Goal: Task Accomplishment & Management: Manage account settings

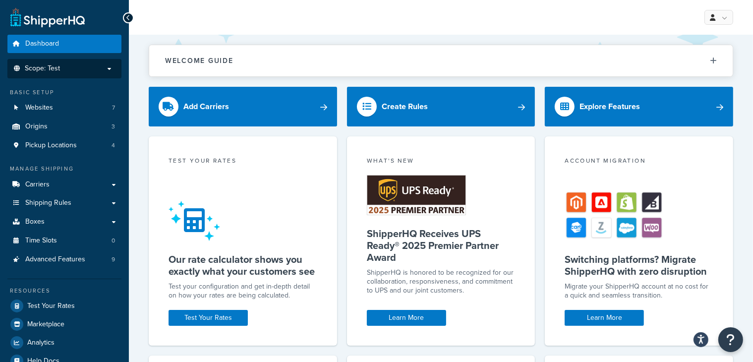
click at [107, 73] on li "Scope: Test" at bounding box center [64, 68] width 114 height 19
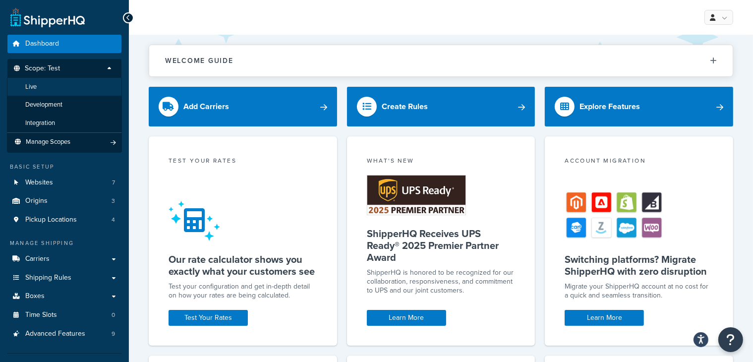
click at [94, 93] on li "Live" at bounding box center [64, 87] width 115 height 18
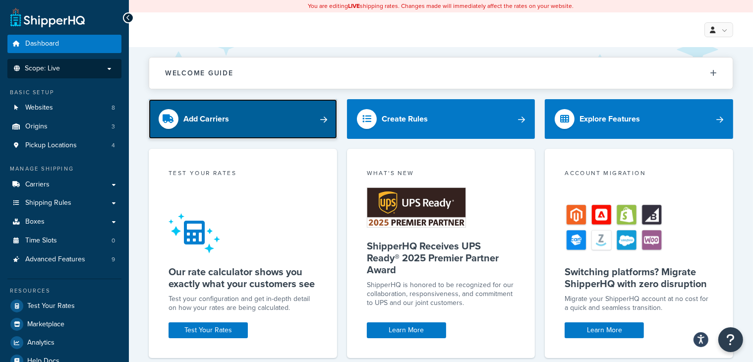
click at [309, 119] on link "Add Carriers" at bounding box center [243, 119] width 188 height 40
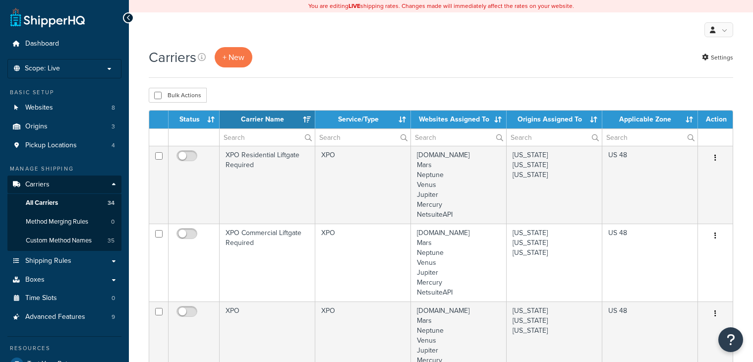
select select "15"
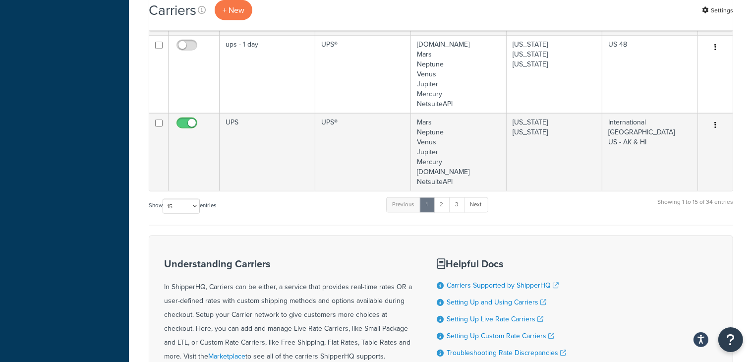
scroll to position [1266, 0]
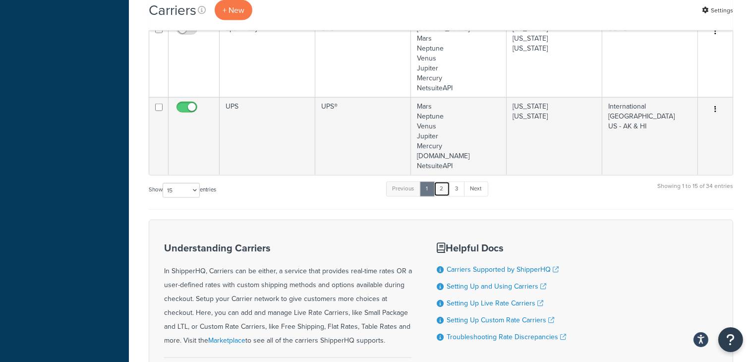
click at [443, 189] on link "2" at bounding box center [441, 188] width 16 height 15
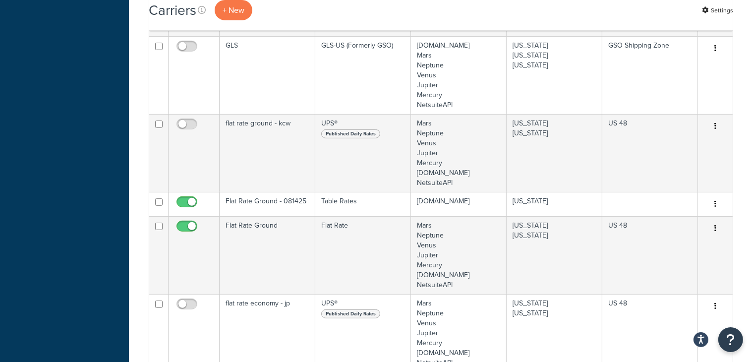
scroll to position [438, 0]
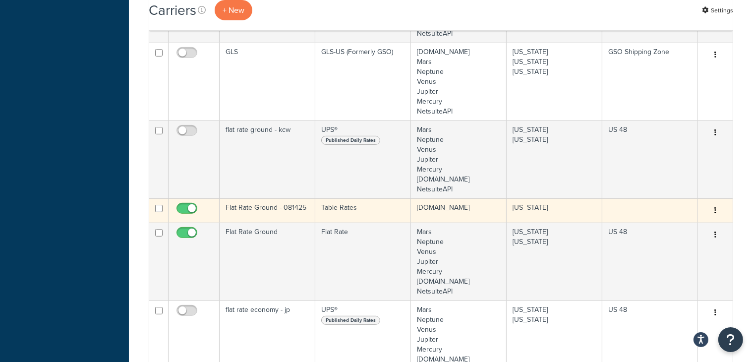
click at [281, 206] on td "Flat Rate Ground - 081425" at bounding box center [267, 210] width 96 height 24
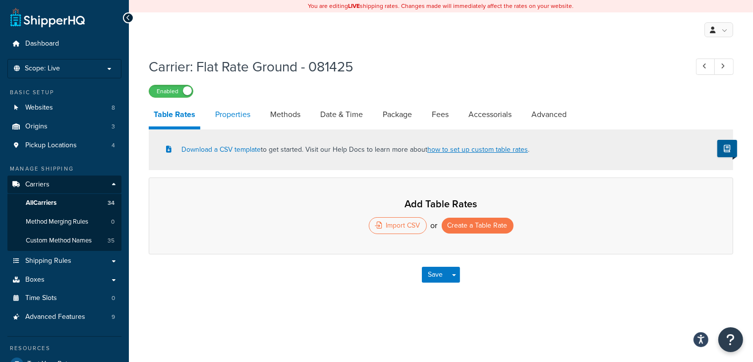
click at [234, 115] on link "Properties" at bounding box center [232, 115] width 45 height 24
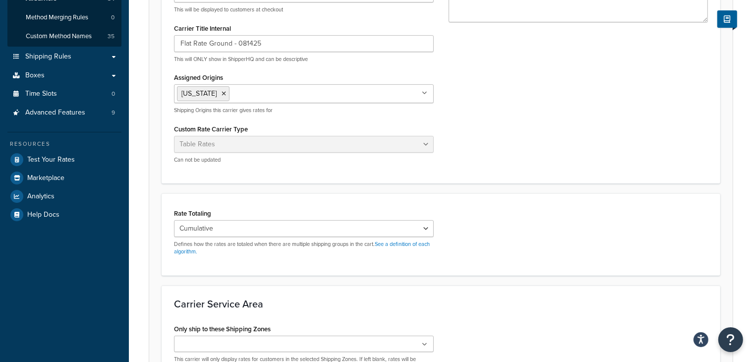
scroll to position [214, 0]
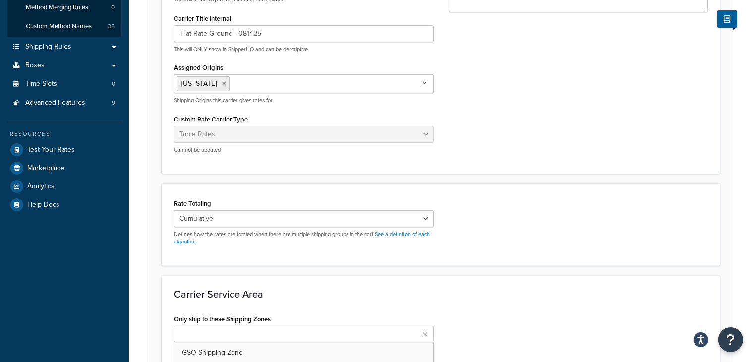
click at [333, 334] on ul at bounding box center [304, 333] width 260 height 16
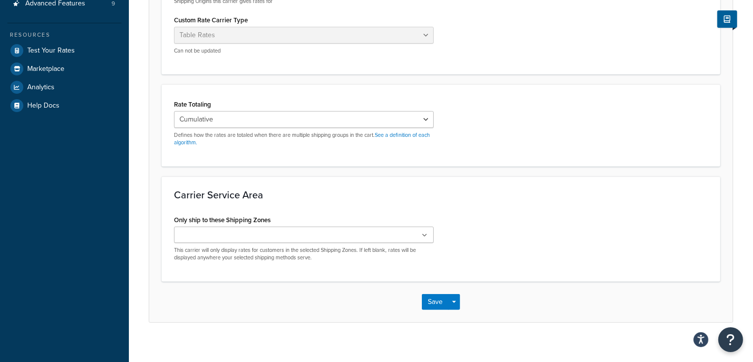
scroll to position [323, 0]
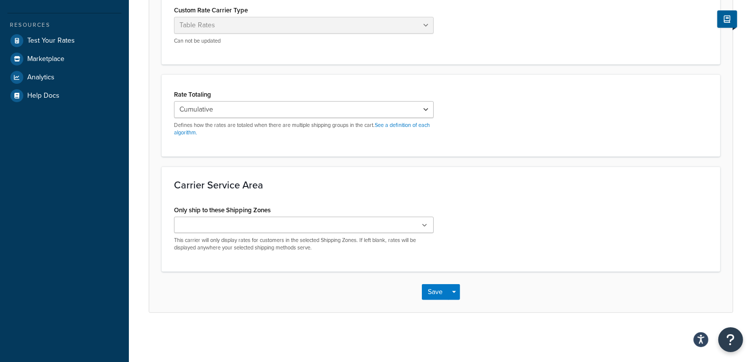
click at [428, 226] on ul at bounding box center [304, 224] width 260 height 16
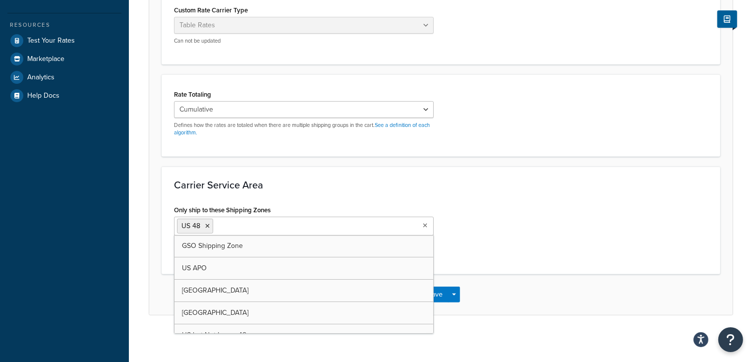
click at [489, 195] on div "Carrier Service Area Only ship to these Shipping Zones [GEOGRAPHIC_DATA] 48 GSO…" at bounding box center [441, 220] width 558 height 108
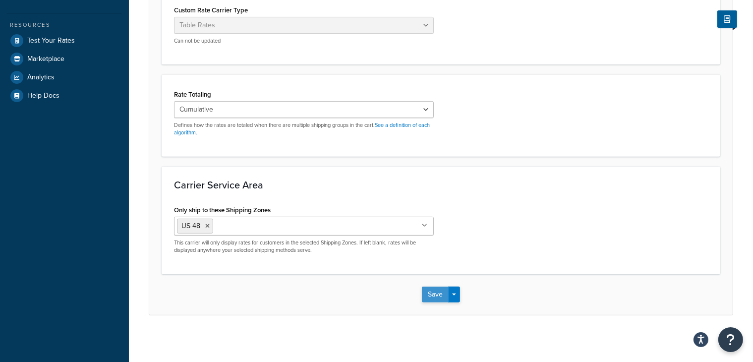
click at [438, 295] on button "Save" at bounding box center [435, 294] width 27 height 16
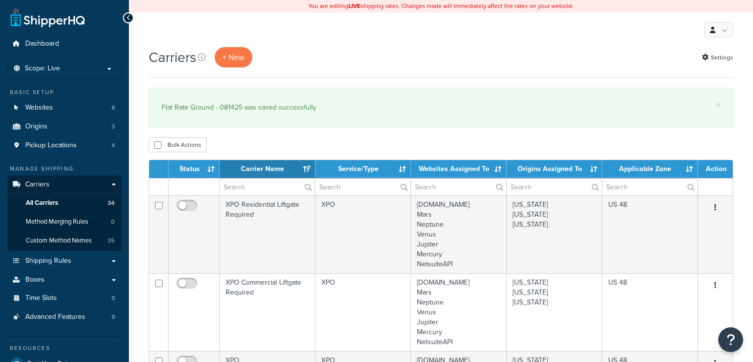
select select "15"
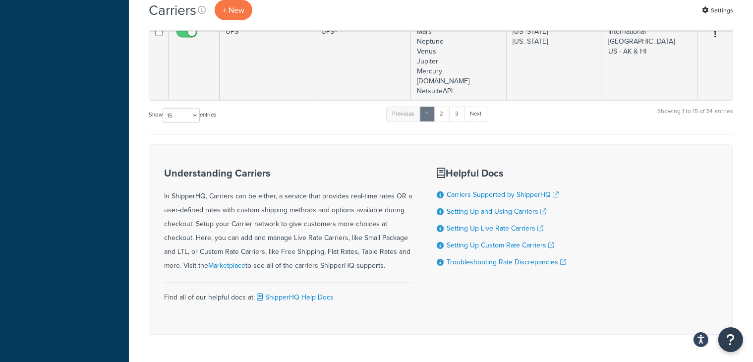
scroll to position [1420, 0]
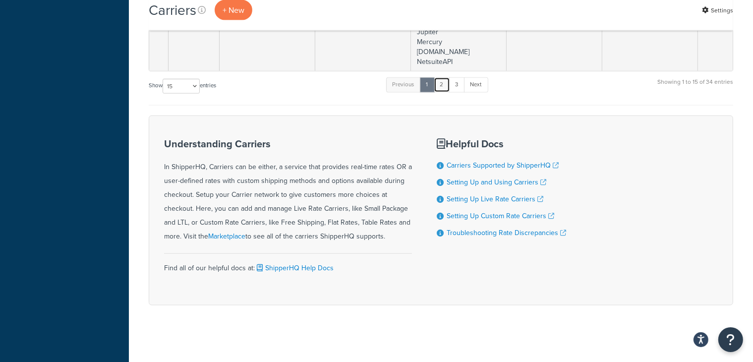
click at [445, 84] on link "2" at bounding box center [441, 84] width 16 height 15
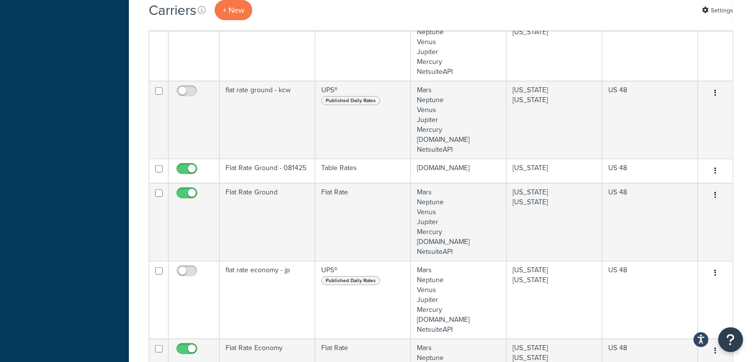
scroll to position [526, 0]
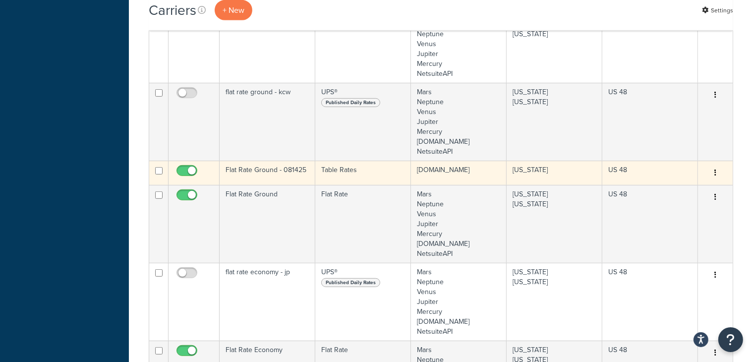
click at [278, 173] on td "Flat Rate Ground - 081425" at bounding box center [267, 173] width 96 height 24
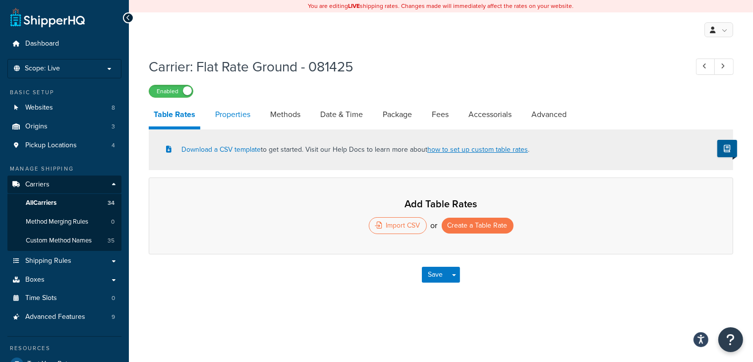
click at [238, 124] on link "Properties" at bounding box center [232, 115] width 45 height 24
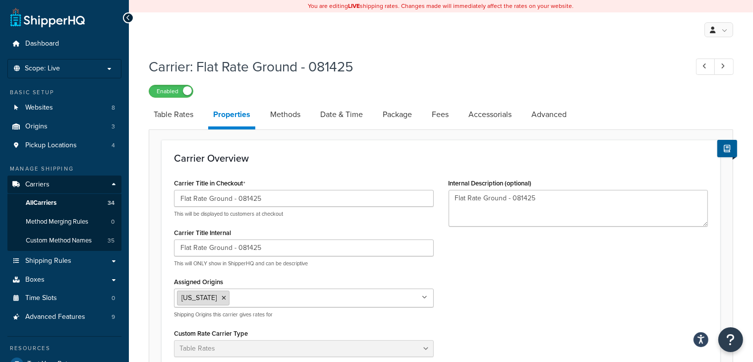
click at [221, 298] on icon at bounding box center [223, 298] width 4 height 6
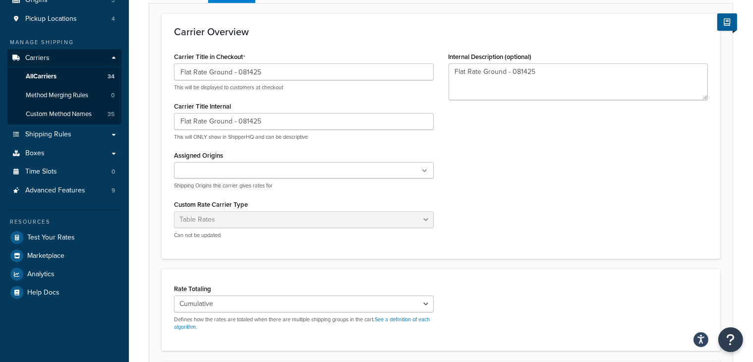
scroll to position [140, 0]
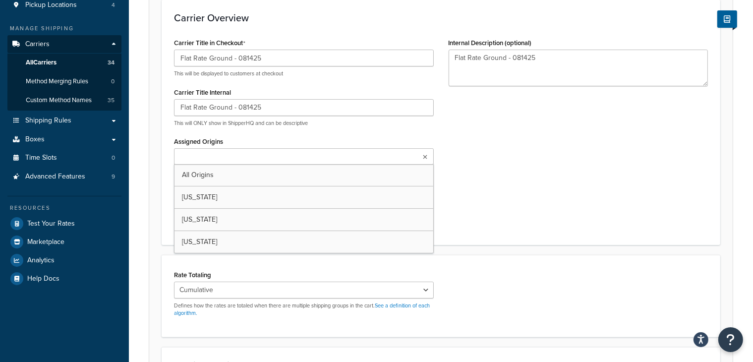
click at [424, 159] on icon at bounding box center [425, 157] width 4 height 6
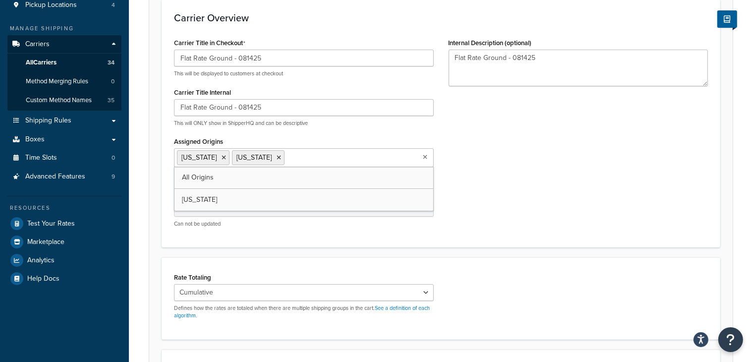
click at [502, 163] on div "Carrier Title in Checkout Flat Rate Ground - 081425 This will be displayed to c…" at bounding box center [440, 135] width 548 height 199
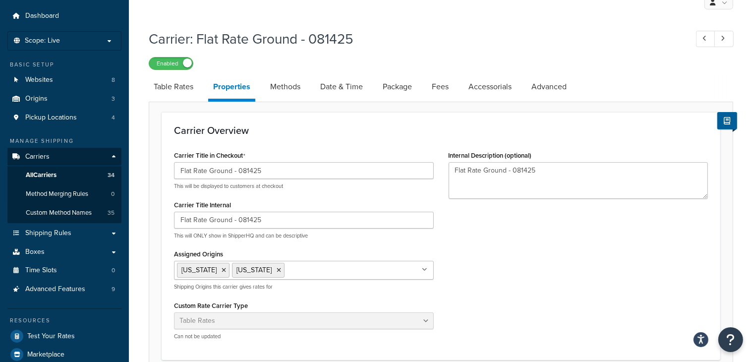
scroll to position [26, 0]
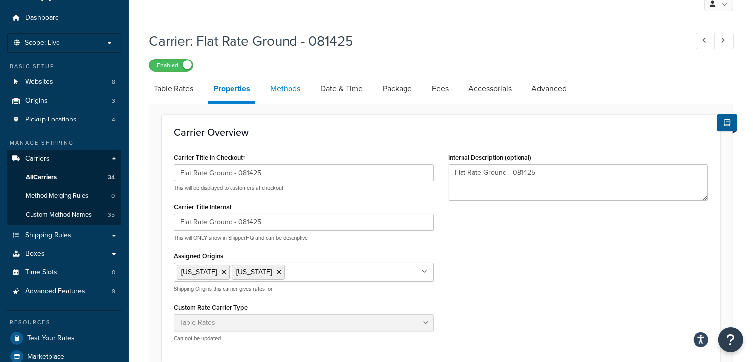
click at [295, 91] on link "Methods" at bounding box center [285, 89] width 40 height 24
select select "25"
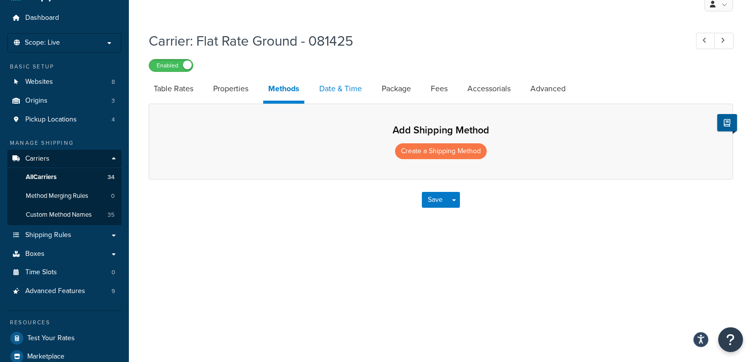
click at [349, 91] on link "Date & Time" at bounding box center [340, 89] width 53 height 24
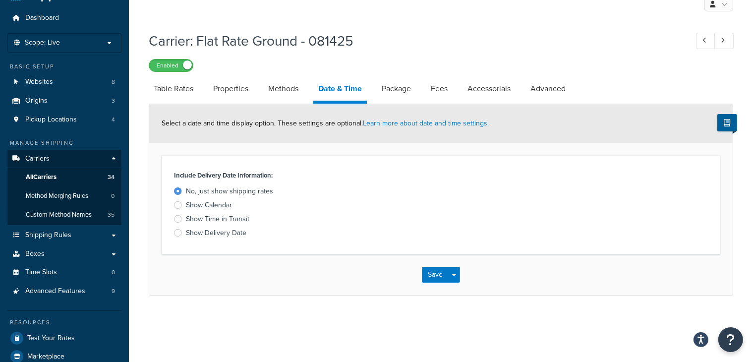
click at [179, 233] on div at bounding box center [178, 232] width 8 height 7
click at [0, 0] on input "Show Delivery Date" at bounding box center [0, 0] width 0 height 0
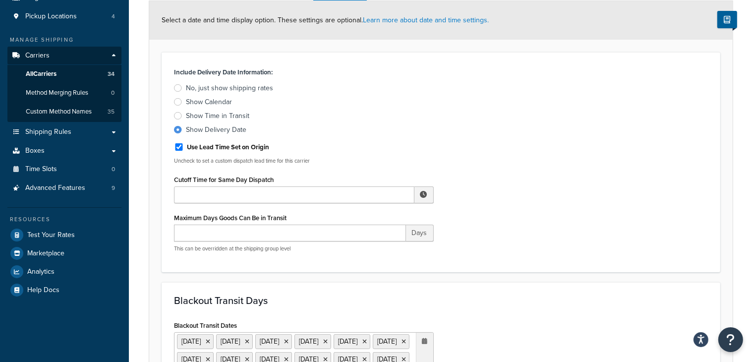
scroll to position [161, 0]
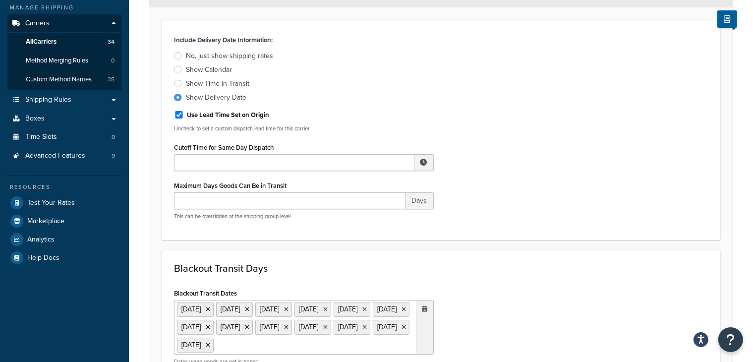
click at [416, 160] on span at bounding box center [423, 162] width 19 height 17
click at [390, 189] on span "▲" at bounding box center [392, 184] width 20 height 20
type input "12:00 PM"
click at [511, 183] on div "Include Delivery Date Information: No, just show shipping rates Show Calendar S…" at bounding box center [440, 130] width 548 height 195
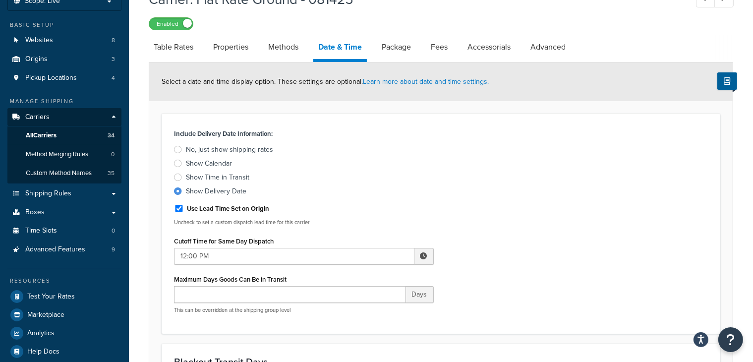
scroll to position [48, 0]
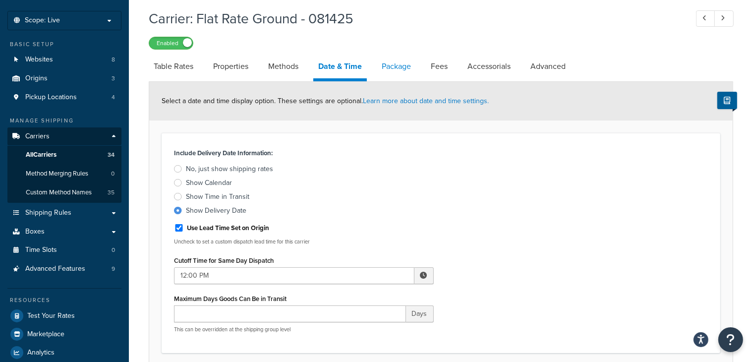
click at [401, 70] on link "Package" at bounding box center [396, 66] width 39 height 24
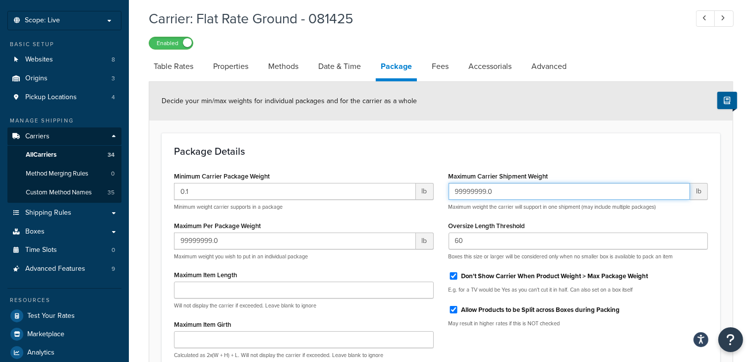
drag, startPoint x: 474, startPoint y: 195, endPoint x: 440, endPoint y: 199, distance: 33.4
click at [441, 199] on div "Maximum Carrier Shipment Weight 99999999.0 lb Maximum weight the carrier will s…" at bounding box center [578, 251] width 274 height 165
type input "350"
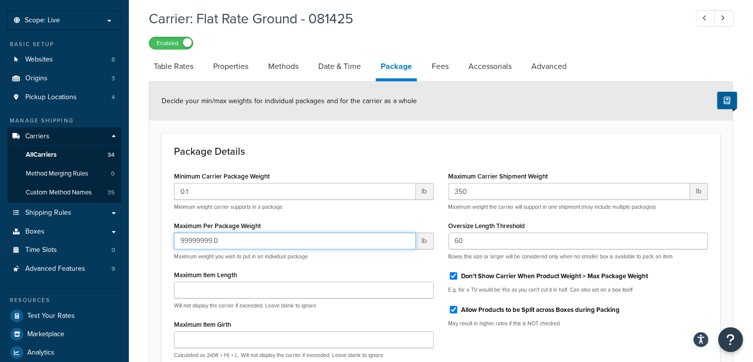
click at [243, 235] on input "99999999.0" at bounding box center [295, 240] width 242 height 17
type input "9"
type input "49"
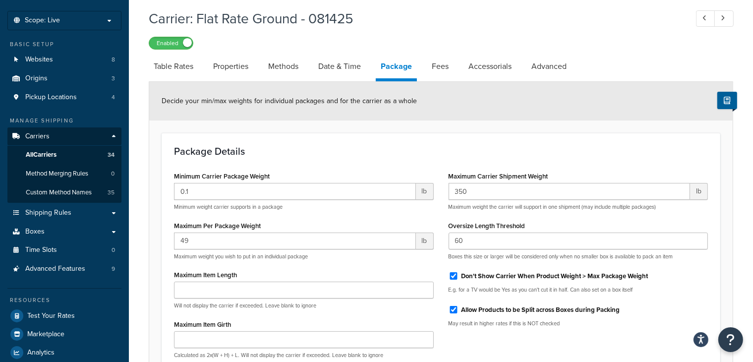
click at [358, 273] on div "Maximum Item Length Will not display the carrier if exceeded. Leave blank to ig…" at bounding box center [304, 289] width 260 height 42
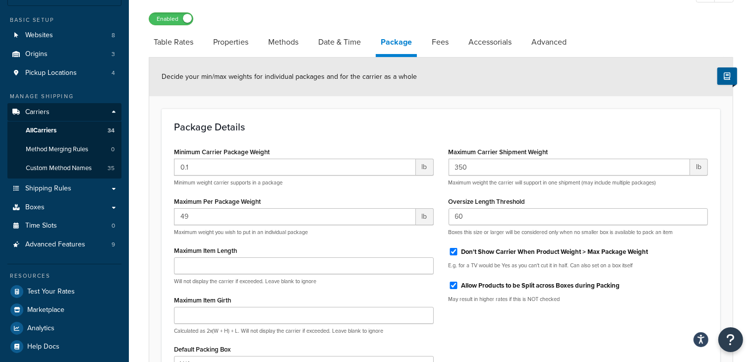
scroll to position [61, 0]
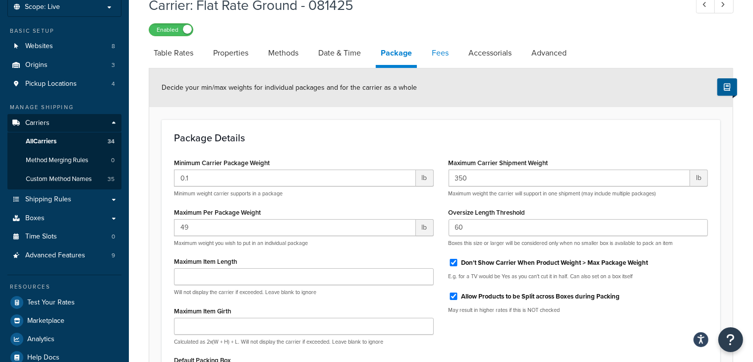
click at [446, 58] on link "Fees" at bounding box center [440, 53] width 27 height 24
select select "AFTER"
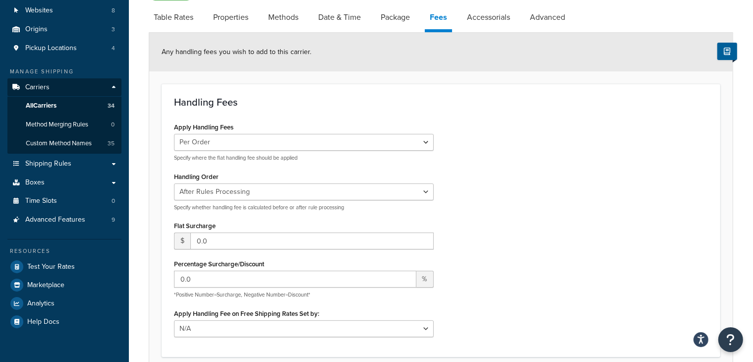
scroll to position [82, 0]
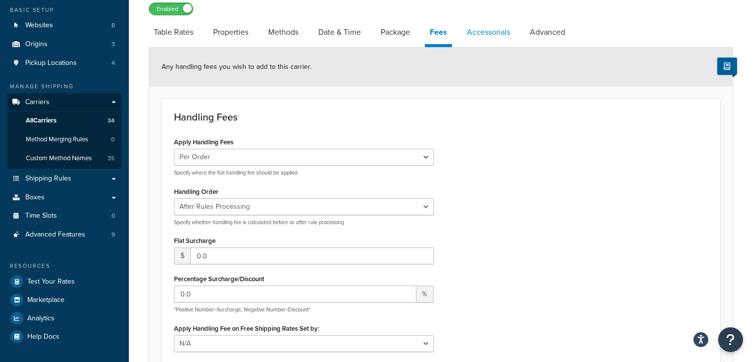
click at [496, 31] on link "Accessorials" at bounding box center [488, 32] width 53 height 24
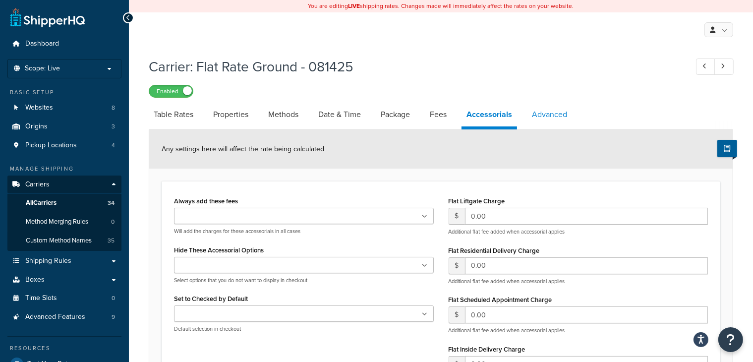
click at [547, 113] on link "Advanced" at bounding box center [549, 115] width 45 height 24
select select "false"
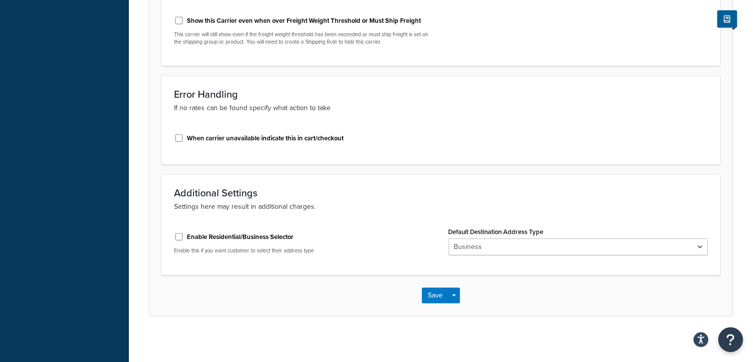
scroll to position [544, 0]
click at [435, 296] on button "Save" at bounding box center [435, 294] width 27 height 16
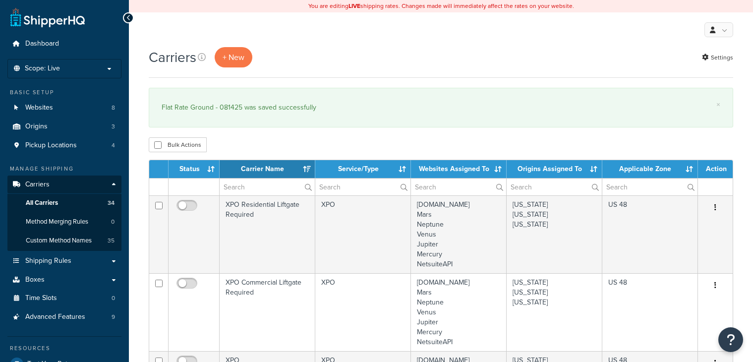
select select "15"
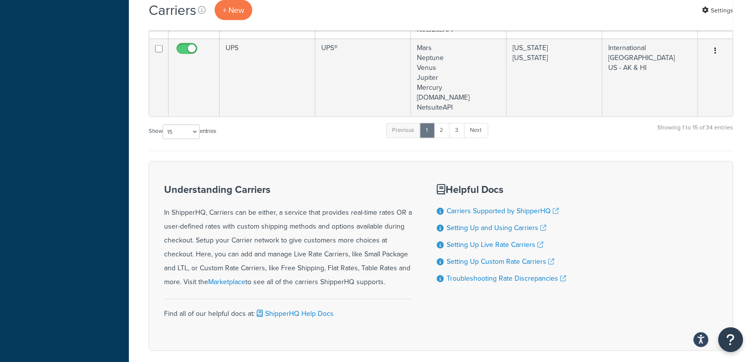
scroll to position [1378, 0]
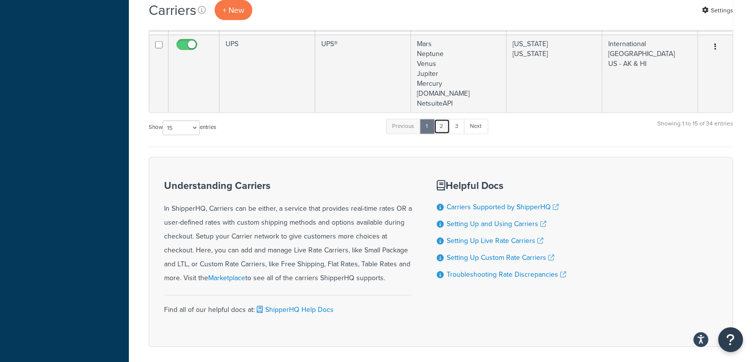
click at [445, 126] on link "2" at bounding box center [441, 126] width 16 height 15
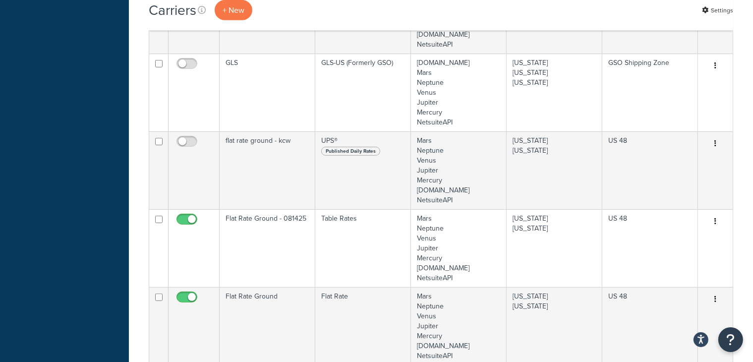
scroll to position [450, 0]
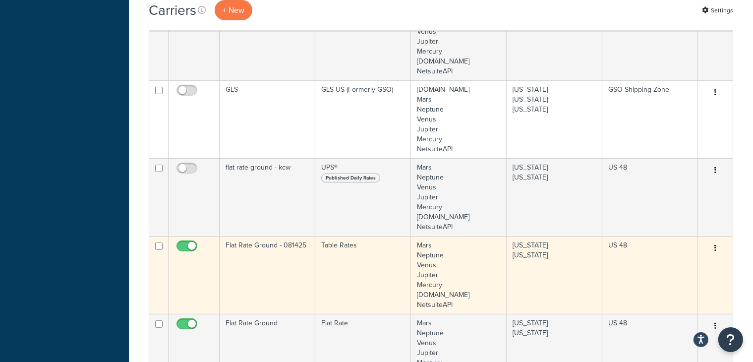
click at [285, 278] on td "Flat Rate Ground - 081425" at bounding box center [267, 275] width 96 height 78
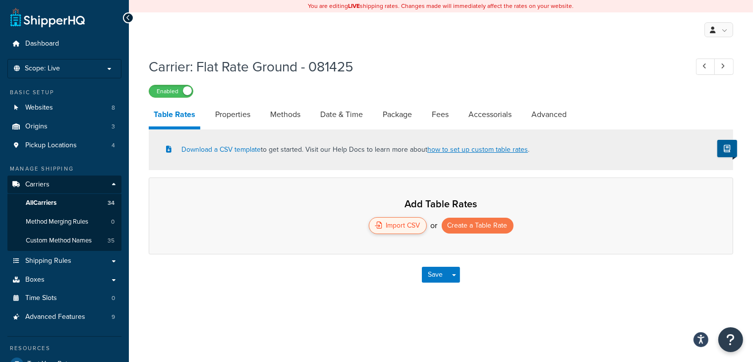
click at [405, 226] on div "Import CSV" at bounding box center [398, 225] width 58 height 17
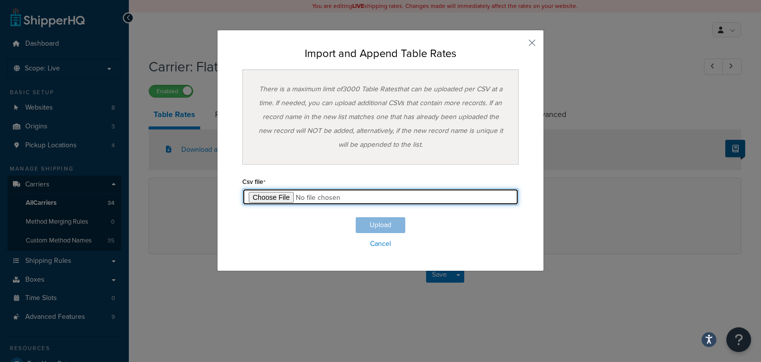
click at [258, 195] on input "file" at bounding box center [380, 196] width 276 height 17
click at [273, 194] on input "file" at bounding box center [380, 196] width 276 height 17
type input "C:\fakepath\Flat Rate Ground 8.14.25 - Sheet1.csv"
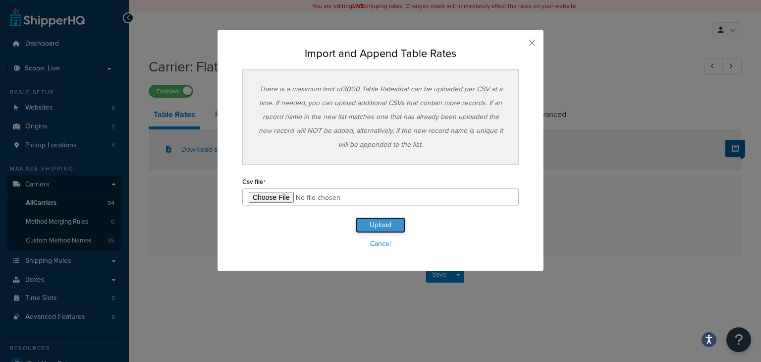
click at [377, 227] on button "Upload" at bounding box center [381, 225] width 50 height 16
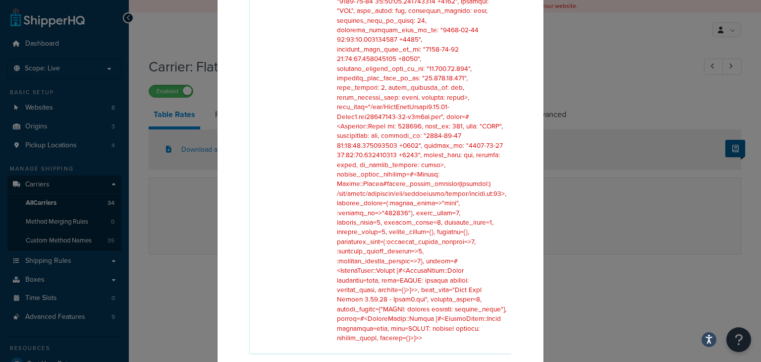
scroll to position [315, 0]
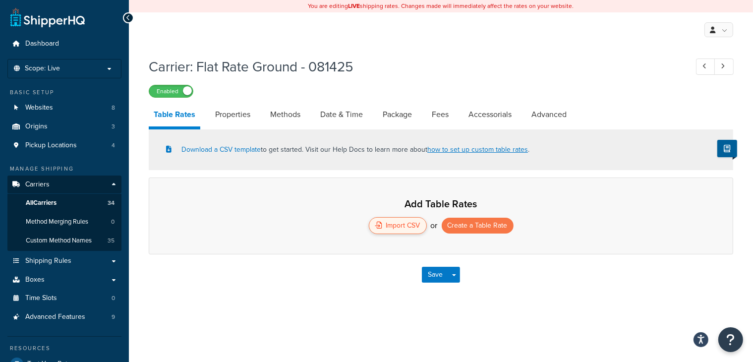
click at [399, 226] on div "Import CSV" at bounding box center [398, 225] width 58 height 17
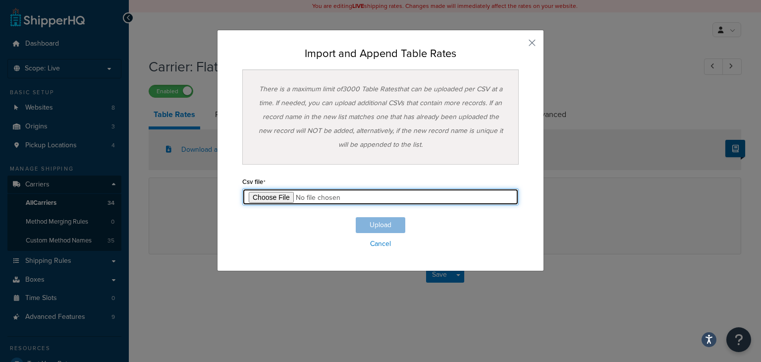
click at [276, 195] on input "file" at bounding box center [380, 196] width 276 height 17
type input "C:\fakepath\Flat Rate Ground 8.14.25 - Sheet1 (1).csv"
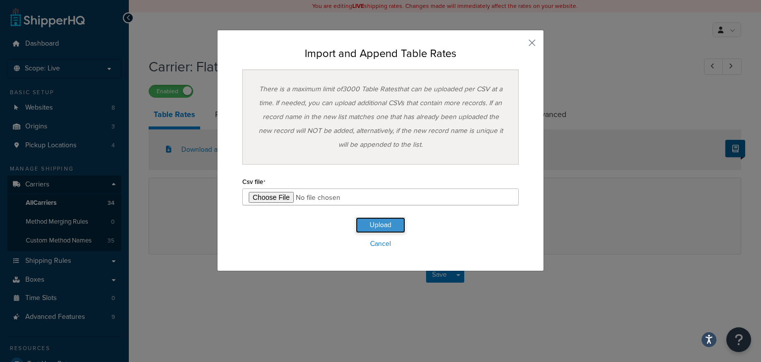
click at [380, 222] on button "Upload" at bounding box center [381, 225] width 50 height 16
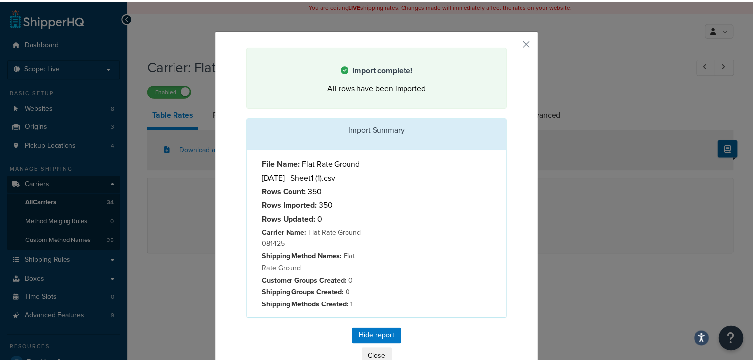
scroll to position [21, 0]
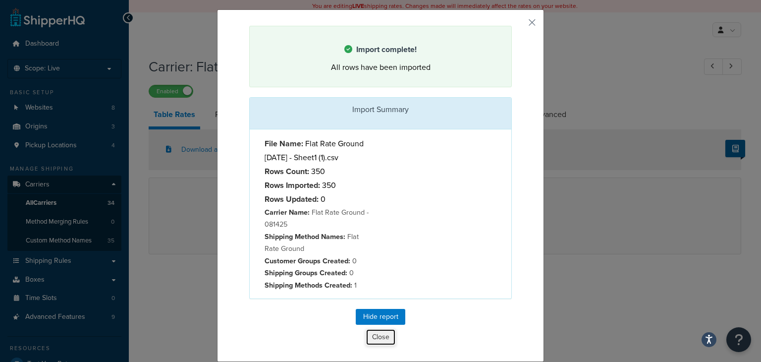
click at [377, 340] on button "Close" at bounding box center [381, 336] width 30 height 17
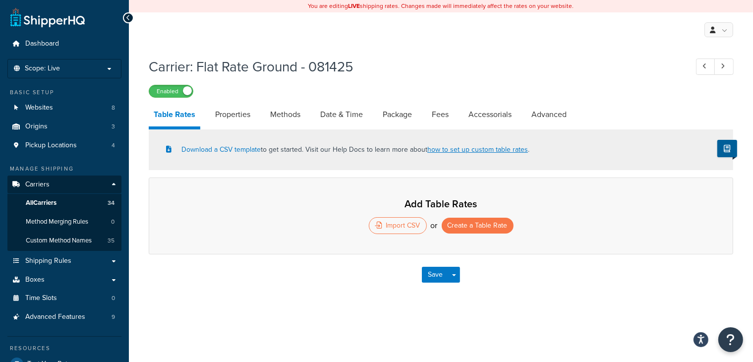
select select "25"
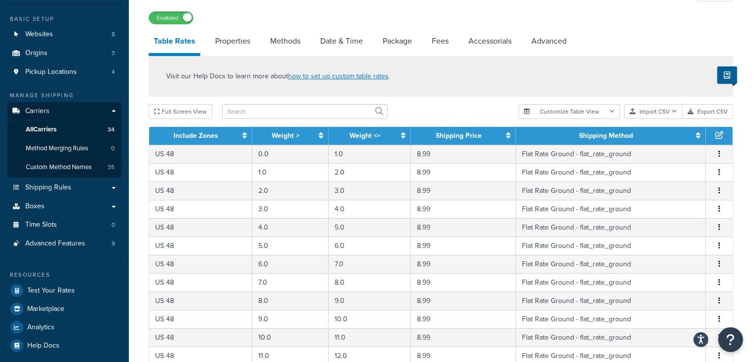
scroll to position [0, 0]
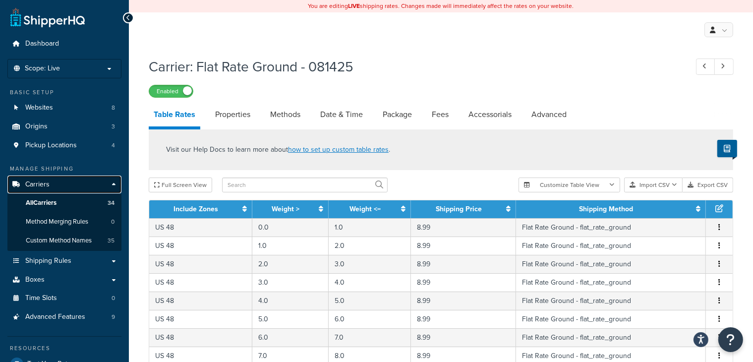
click at [41, 182] on span "Carriers" at bounding box center [37, 184] width 24 height 8
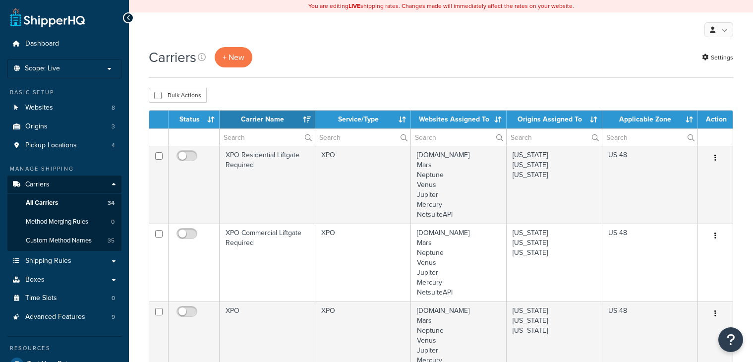
select select "15"
click at [239, 57] on button "+ New" at bounding box center [234, 57] width 38 height 20
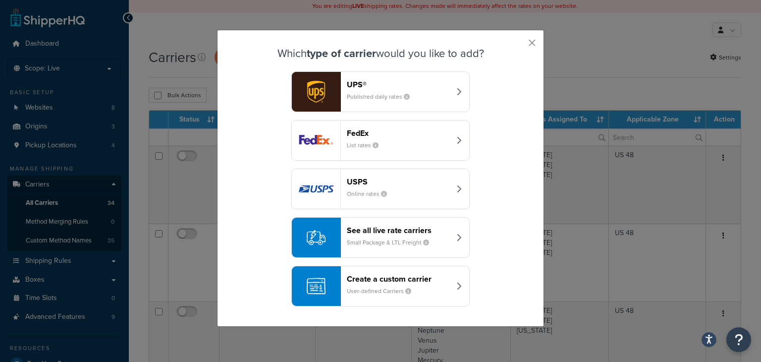
click at [380, 281] on header "Create a custom carrier" at bounding box center [399, 278] width 104 height 9
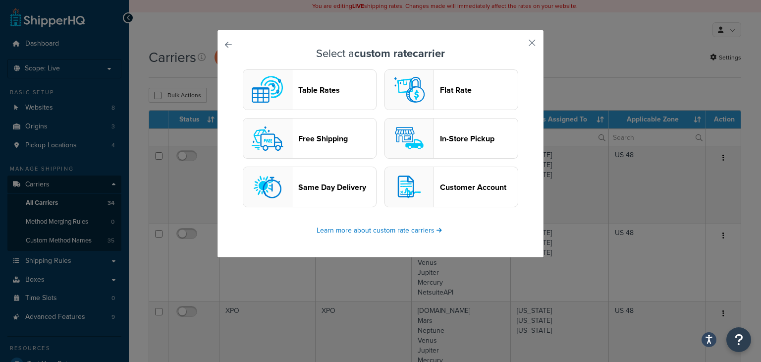
click at [330, 90] on header "Table Rates" at bounding box center [337, 89] width 78 height 9
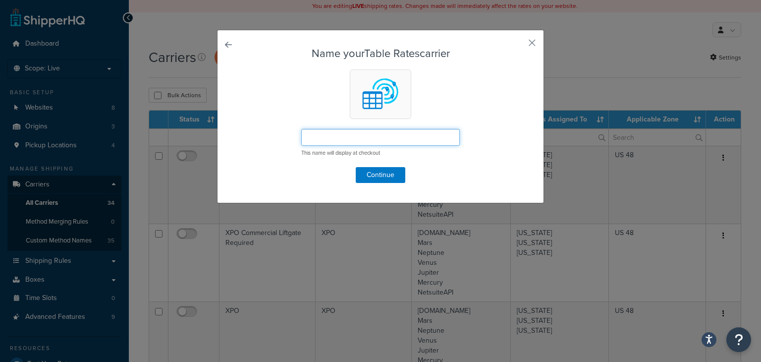
click at [337, 137] on input "text" at bounding box center [380, 137] width 159 height 17
type input "Flat Rate Economy - 081425"
click at [378, 178] on button "Continue" at bounding box center [381, 175] width 50 height 16
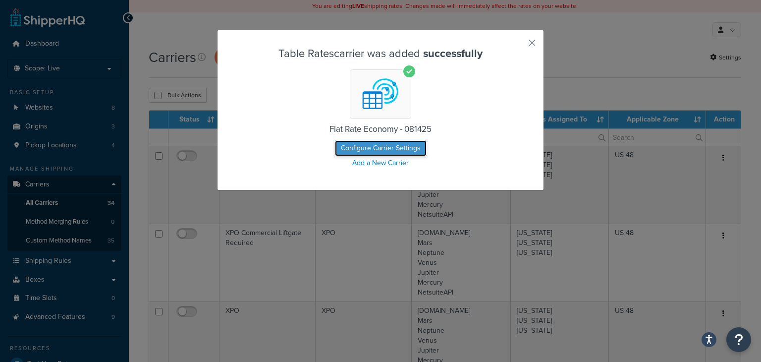
click at [394, 148] on button "Configure Carrier Settings" at bounding box center [381, 148] width 92 height 16
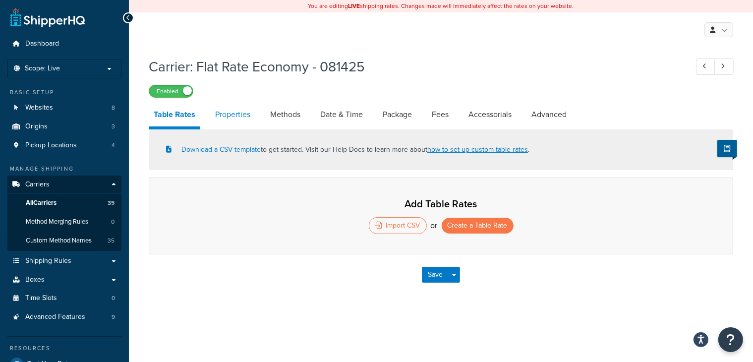
click at [232, 115] on link "Properties" at bounding box center [232, 115] width 45 height 24
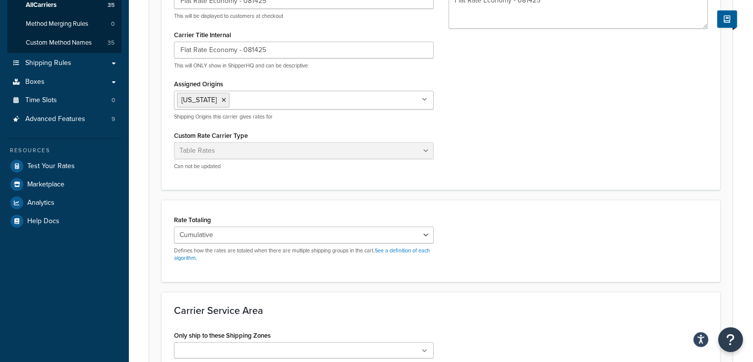
scroll to position [201, 0]
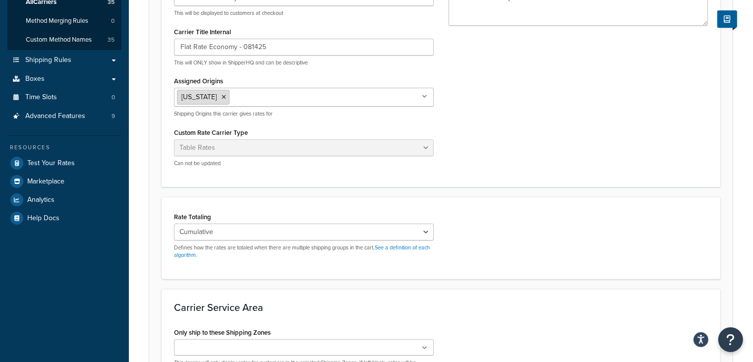
click at [221, 97] on icon at bounding box center [223, 97] width 4 height 6
click at [237, 347] on input "Only ship to these Shipping Zones" at bounding box center [221, 347] width 88 height 11
type input "us"
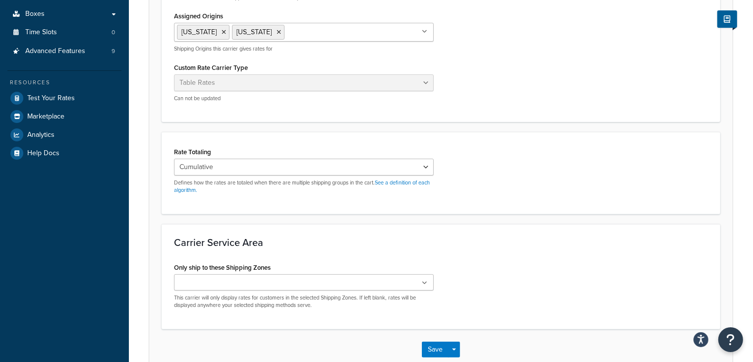
scroll to position [275, 0]
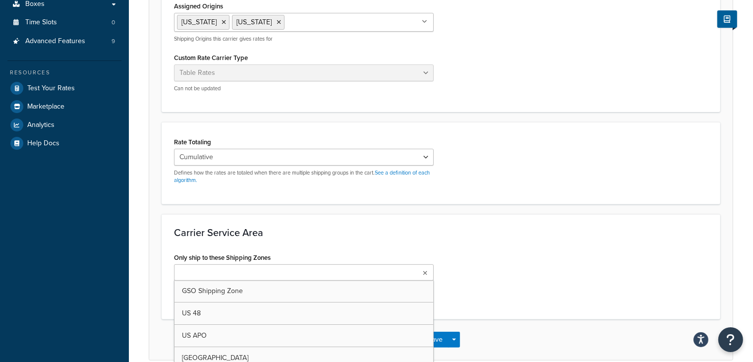
click at [394, 279] on ul at bounding box center [304, 272] width 260 height 16
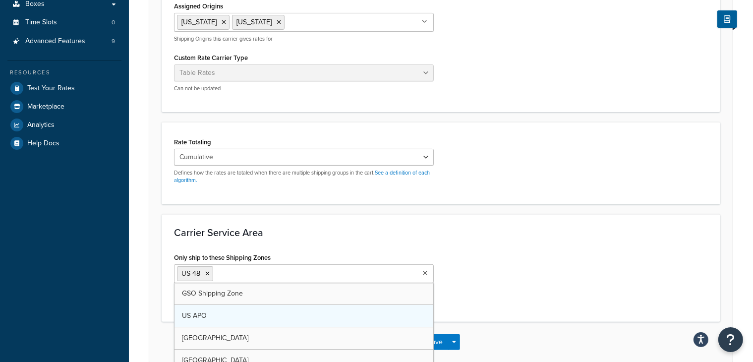
drag, startPoint x: 344, startPoint y: 311, endPoint x: 357, endPoint y: 306, distance: 13.5
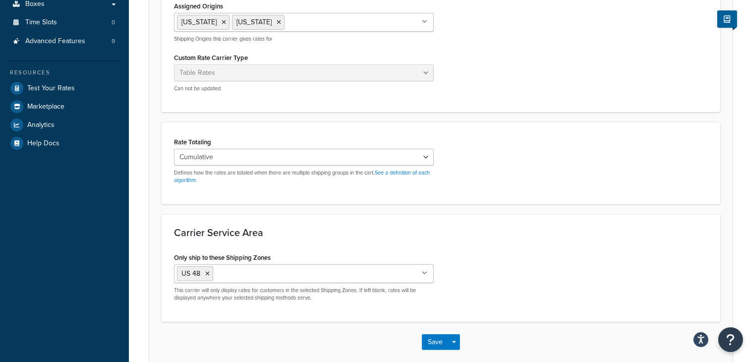
click at [580, 227] on h3 "Carrier Service Area" at bounding box center [441, 232] width 534 height 11
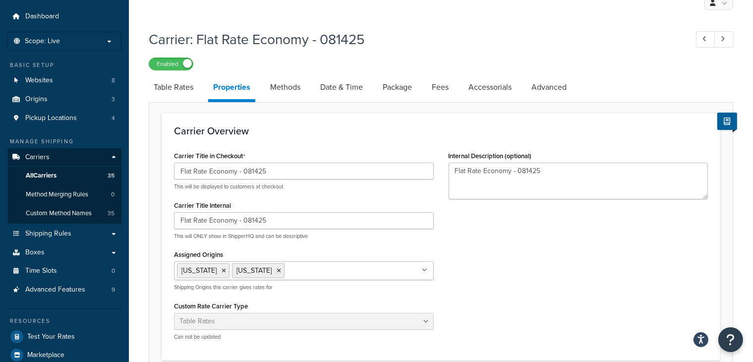
scroll to position [24, 0]
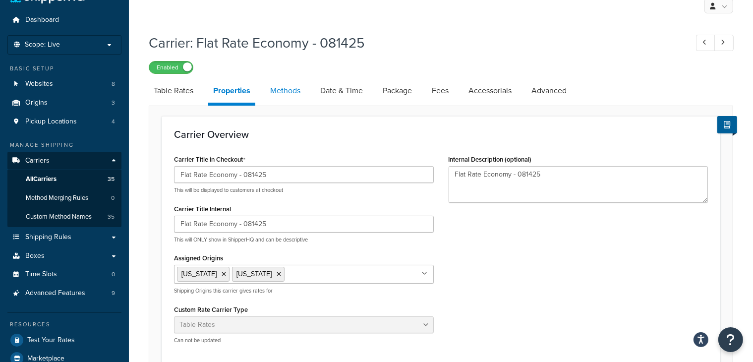
click at [295, 92] on link "Methods" at bounding box center [285, 91] width 40 height 24
select select "25"
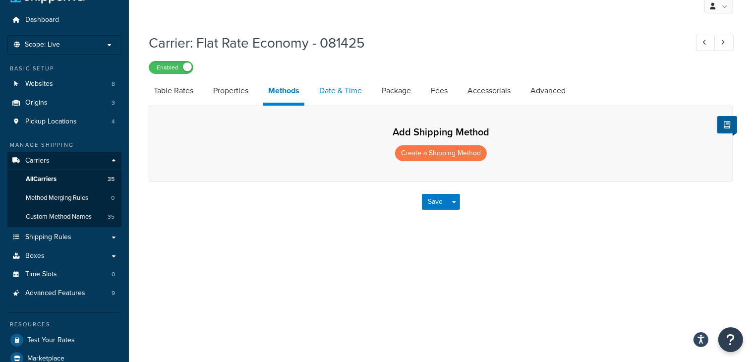
click at [341, 86] on link "Date & Time" at bounding box center [340, 91] width 53 height 24
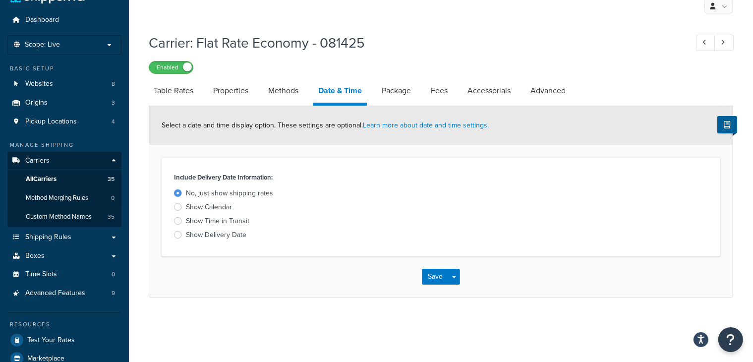
click at [177, 233] on div at bounding box center [178, 234] width 8 height 7
click at [0, 0] on input "Show Delivery Date" at bounding box center [0, 0] width 0 height 0
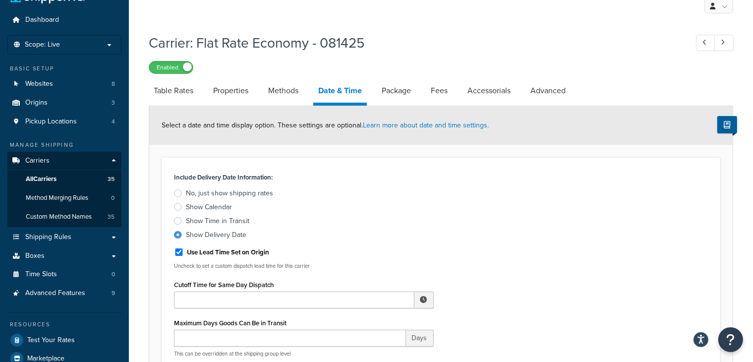
click at [421, 298] on span at bounding box center [423, 299] width 7 height 7
click at [388, 324] on span "▲" at bounding box center [392, 322] width 20 height 20
type input "12:00 PM"
click at [401, 273] on div "Include Delivery Date Information: No, just show shipping rates Show Calendar S…" at bounding box center [303, 267] width 274 height 195
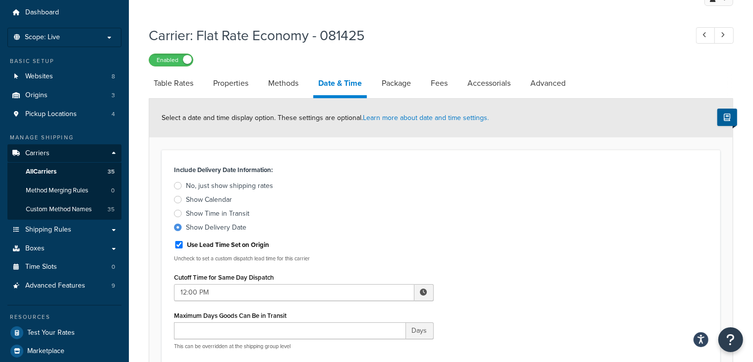
scroll to position [13, 0]
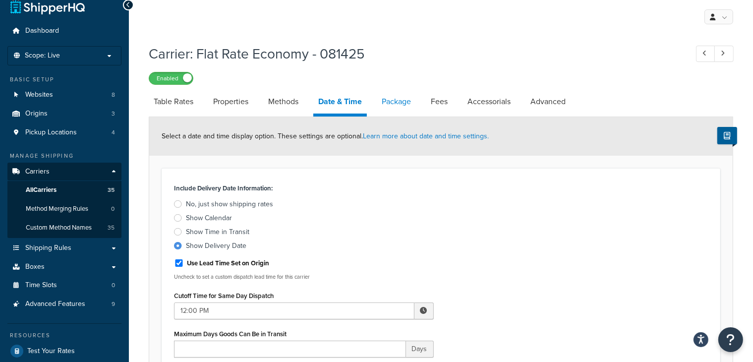
click at [405, 101] on link "Package" at bounding box center [396, 102] width 39 height 24
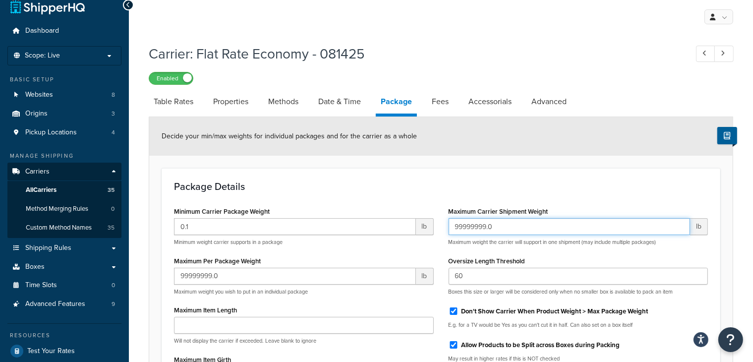
drag, startPoint x: 499, startPoint y: 226, endPoint x: 448, endPoint y: 225, distance: 51.0
click at [448, 225] on input "99999999.0" at bounding box center [569, 226] width 242 height 17
type input "350"
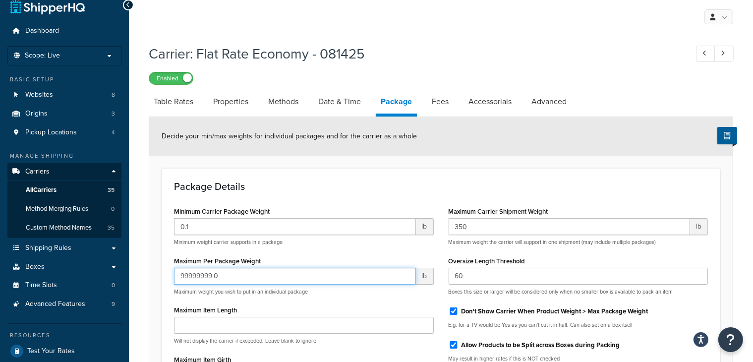
click at [239, 275] on input "99999999.0" at bounding box center [295, 276] width 242 height 17
type input "9"
type input "49"
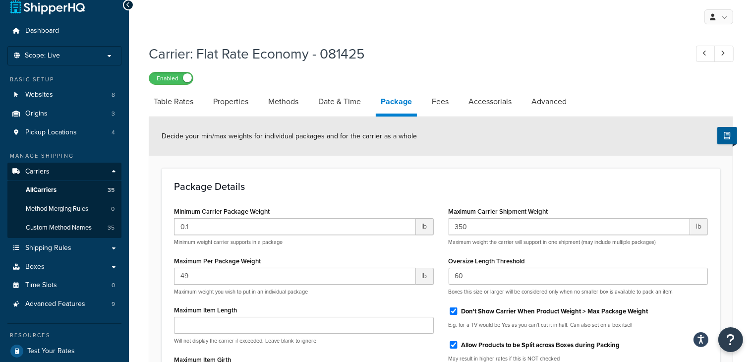
click at [365, 253] on div "Minimum Carrier Package Weight 0.1 lb Minimum weight carrier supports in a pack…" at bounding box center [303, 327] width 274 height 246
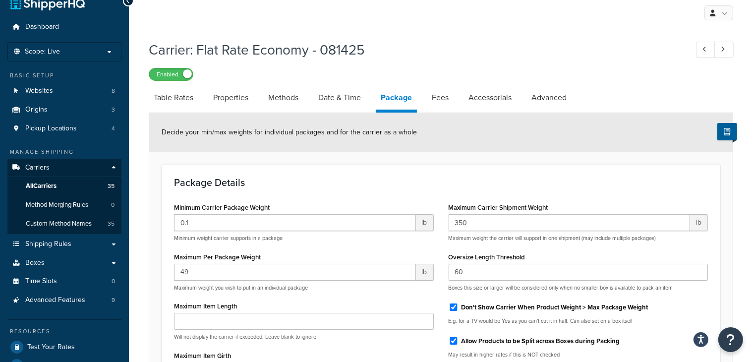
scroll to position [6, 0]
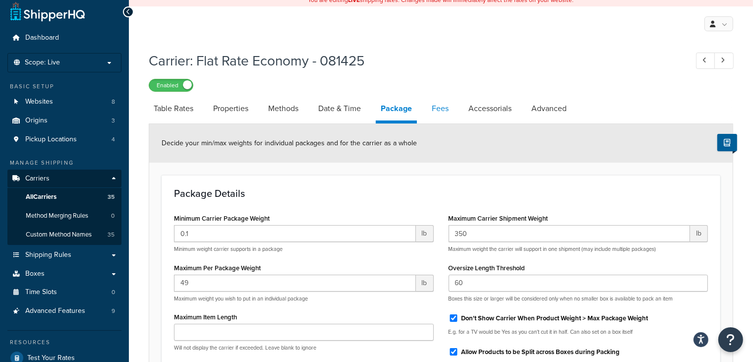
click at [442, 106] on link "Fees" at bounding box center [440, 109] width 27 height 24
select select "AFTER"
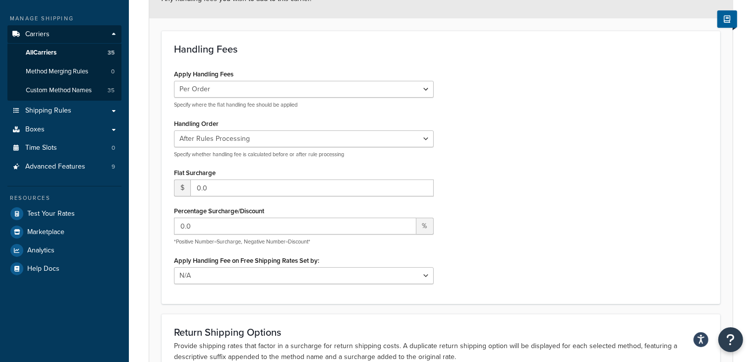
scroll to position [83, 0]
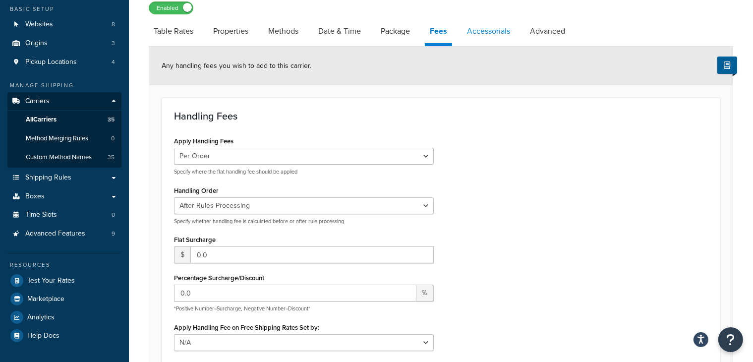
click at [496, 35] on link "Accessorials" at bounding box center [488, 31] width 53 height 24
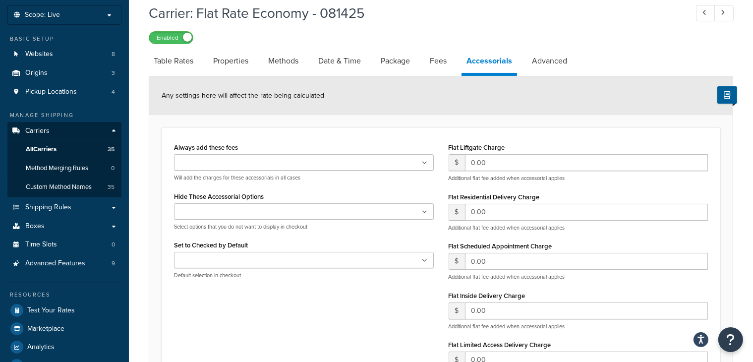
scroll to position [55, 0]
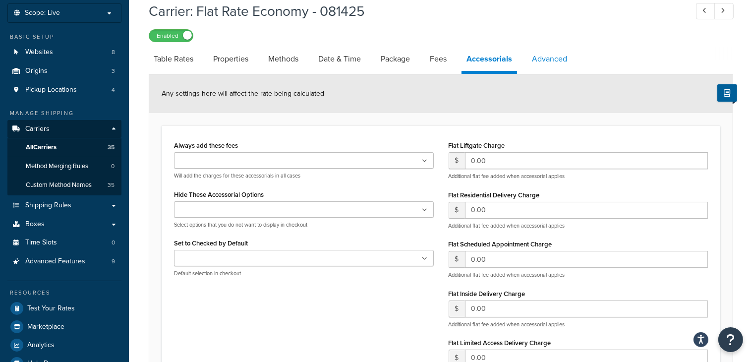
click at [557, 60] on link "Advanced" at bounding box center [549, 59] width 45 height 24
select select "false"
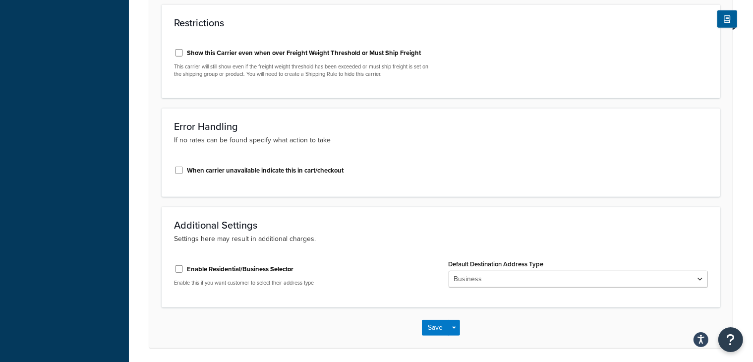
scroll to position [547, 0]
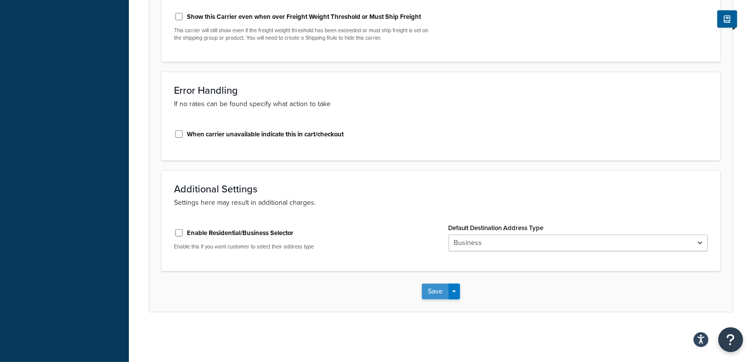
click at [432, 294] on button "Save" at bounding box center [435, 291] width 27 height 16
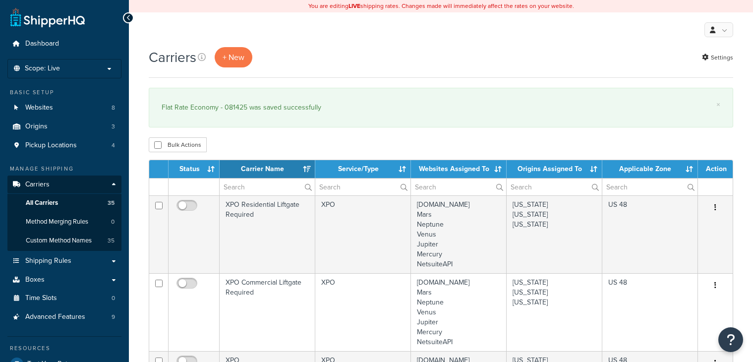
select select "15"
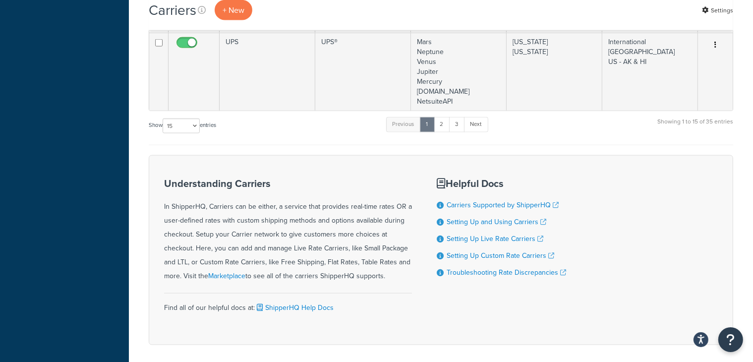
scroll to position [1385, 0]
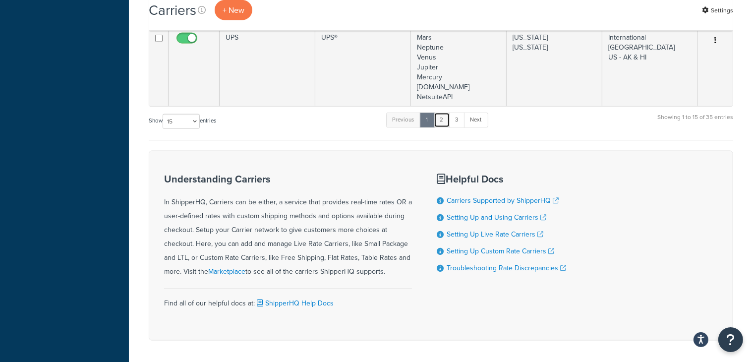
click at [444, 115] on link "2" at bounding box center [441, 119] width 16 height 15
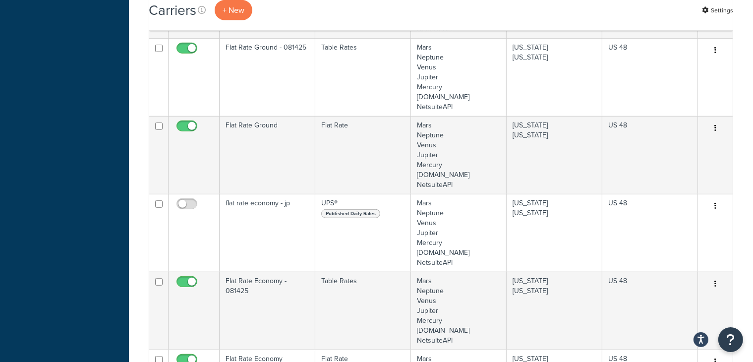
scroll to position [650, 0]
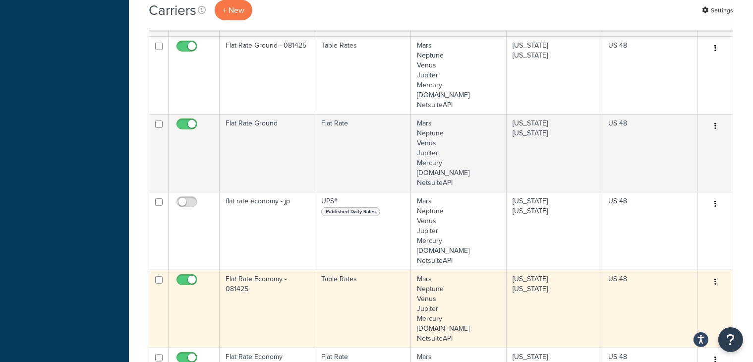
click at [274, 308] on td "Flat Rate Economy - 081425" at bounding box center [267, 308] width 96 height 78
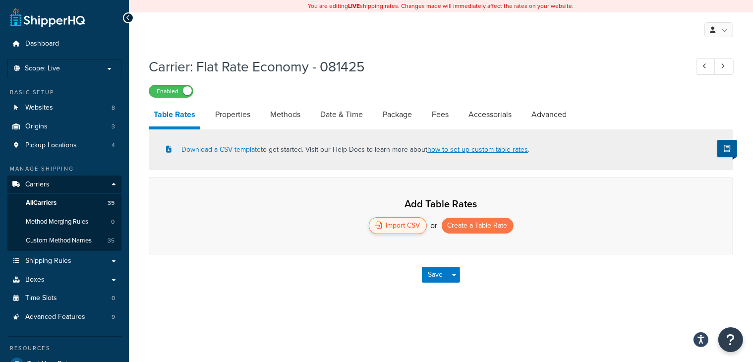
click at [400, 229] on div "Import CSV" at bounding box center [398, 225] width 58 height 17
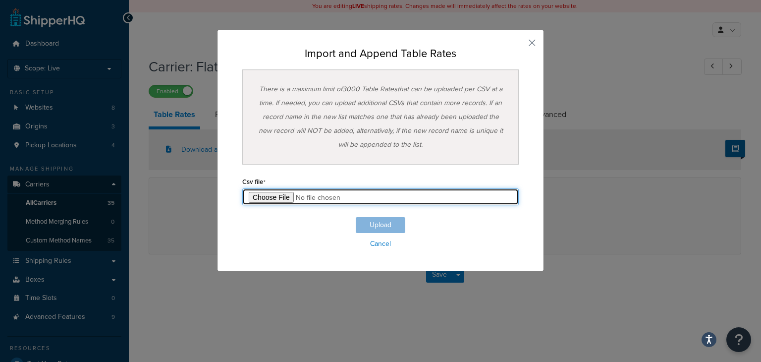
click at [277, 197] on input "file" at bounding box center [380, 196] width 276 height 17
type input "C:\fakepath\Flat Rate Economy [DATE] - Sheet1.csv"
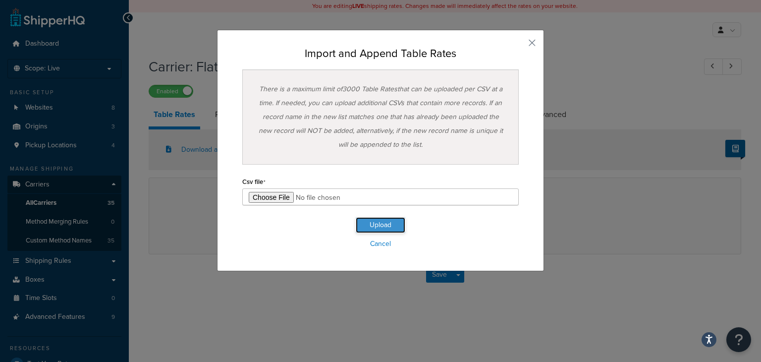
click at [385, 228] on button "Upload" at bounding box center [381, 225] width 50 height 16
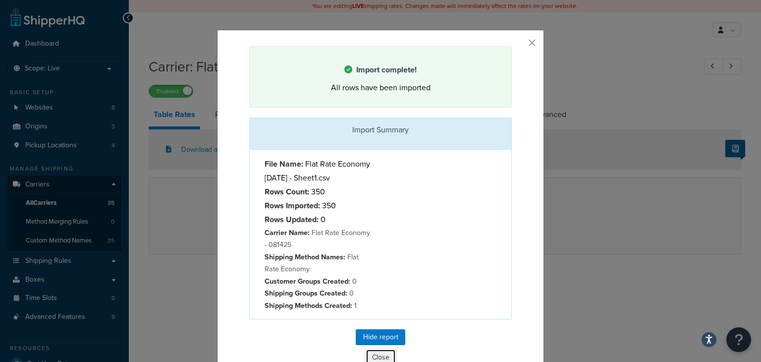
click at [377, 353] on button "Close" at bounding box center [381, 357] width 30 height 17
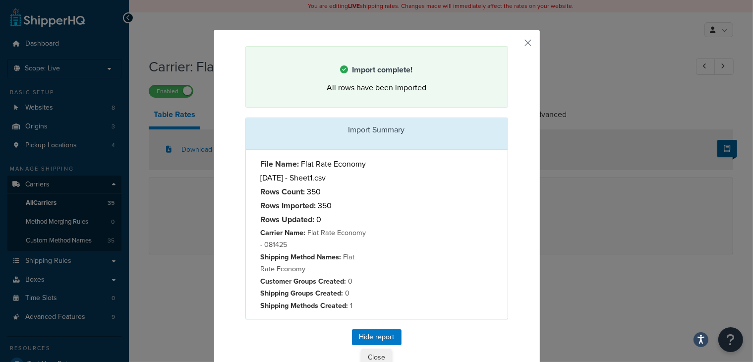
select select "25"
